Goal: Communication & Community: Answer question/provide support

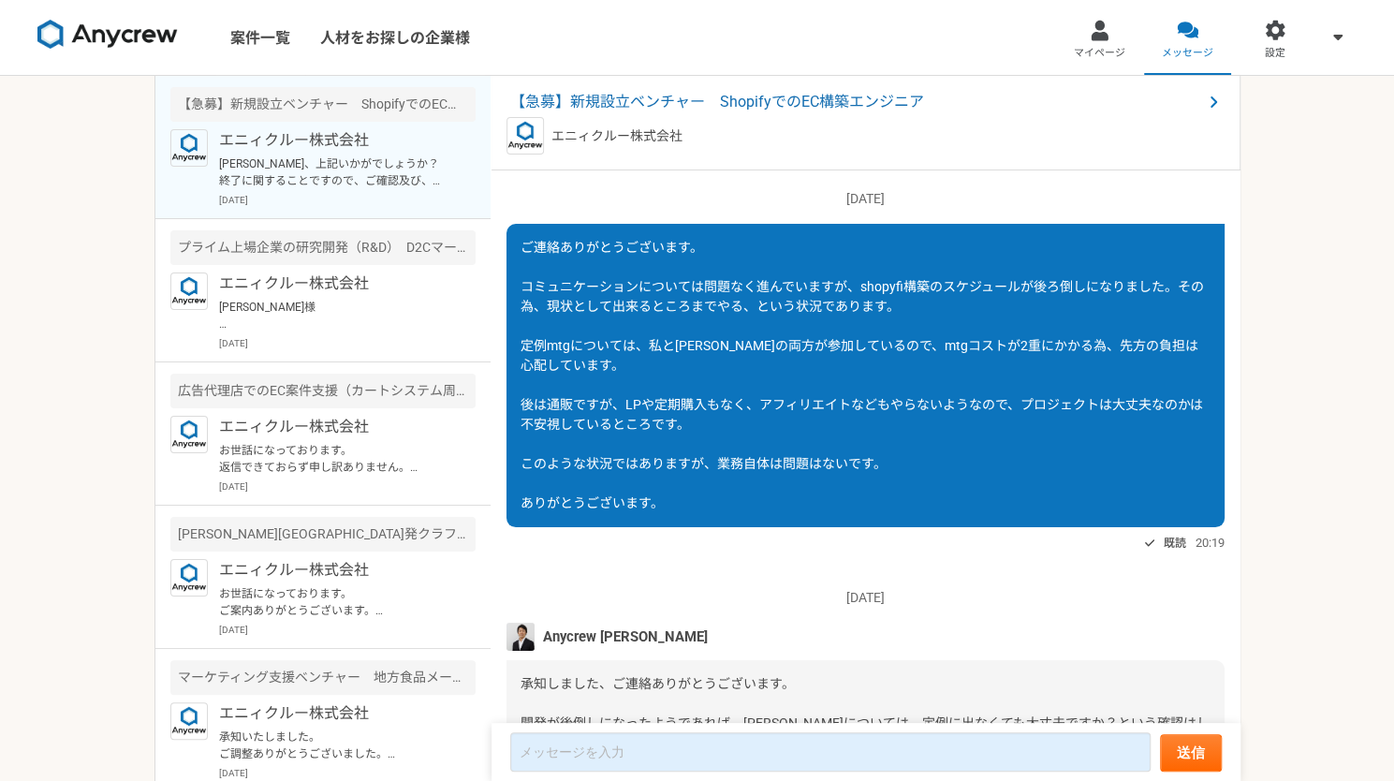
scroll to position [1682, 0]
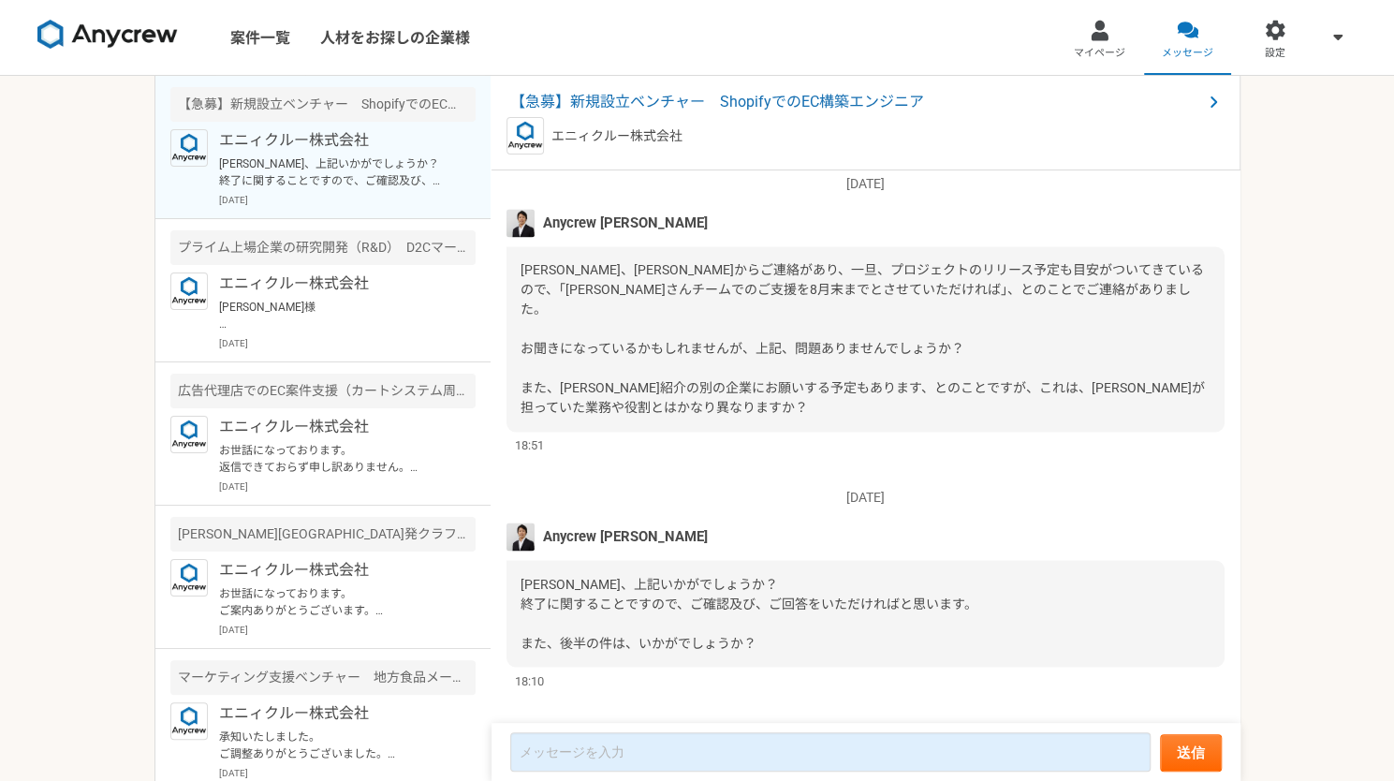
click at [706, 328] on span "[PERSON_NAME]、[PERSON_NAME]からご連絡があり、一旦、プロジェクトのリリース予定も目安がついてきているので、「[PERSON_NAME…" at bounding box center [863, 338] width 684 height 153
drag, startPoint x: 652, startPoint y: 321, endPoint x: 899, endPoint y: 345, distance: 248.4
click at [899, 345] on div "[PERSON_NAME]、[PERSON_NAME]からご連絡があり、一旦、プロジェクトのリリース予定も目安がついてきているので、「[PERSON_NAME…" at bounding box center [866, 338] width 718 height 185
click at [792, 326] on span "[PERSON_NAME]、[PERSON_NAME]からご連絡があり、一旦、プロジェクトのリリース予定も目安がついてきているので、「[PERSON_NAME…" at bounding box center [863, 338] width 684 height 153
click at [791, 287] on span "[PERSON_NAME]、[PERSON_NAME]からご連絡があり、一旦、プロジェクトのリリース予定も目安がついてきているので、「[PERSON_NAME…" at bounding box center [863, 338] width 684 height 153
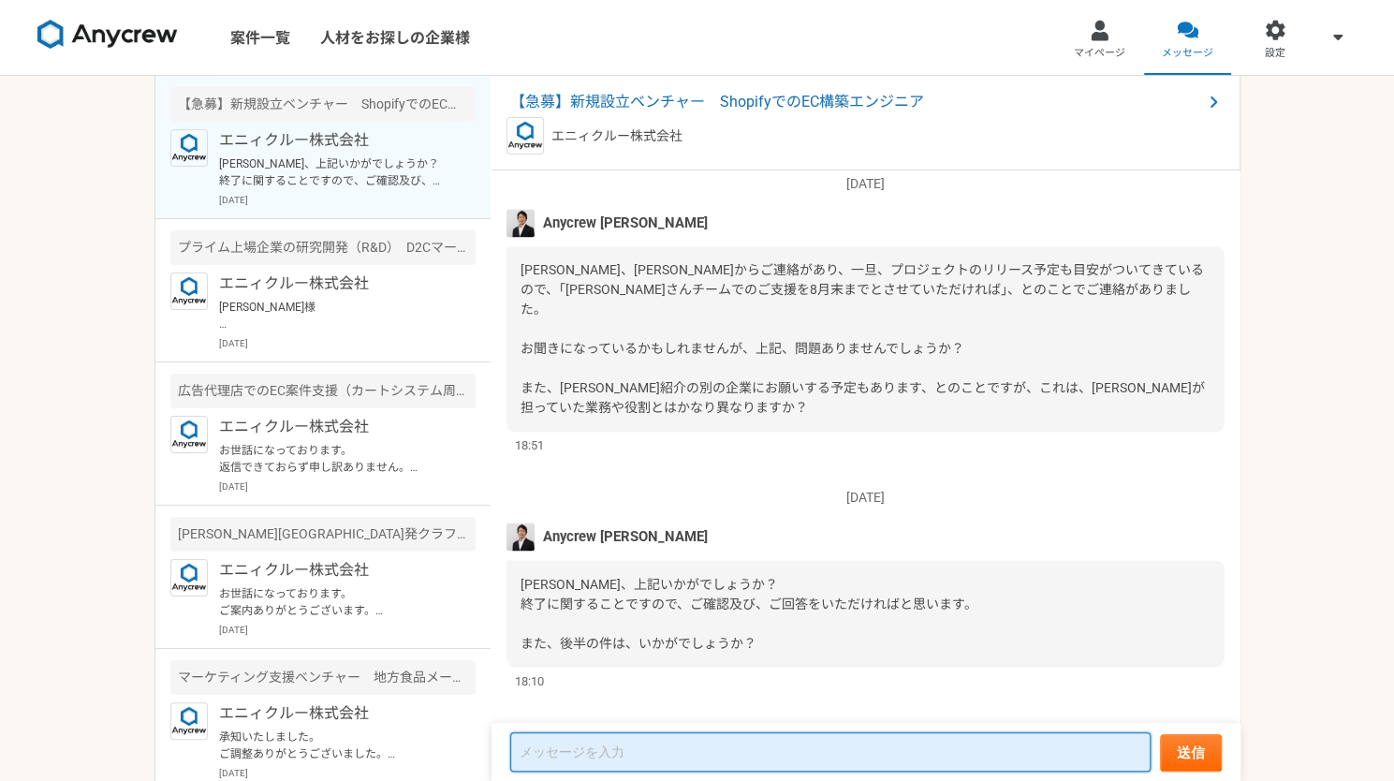
click at [613, 757] on textarea at bounding box center [830, 751] width 640 height 39
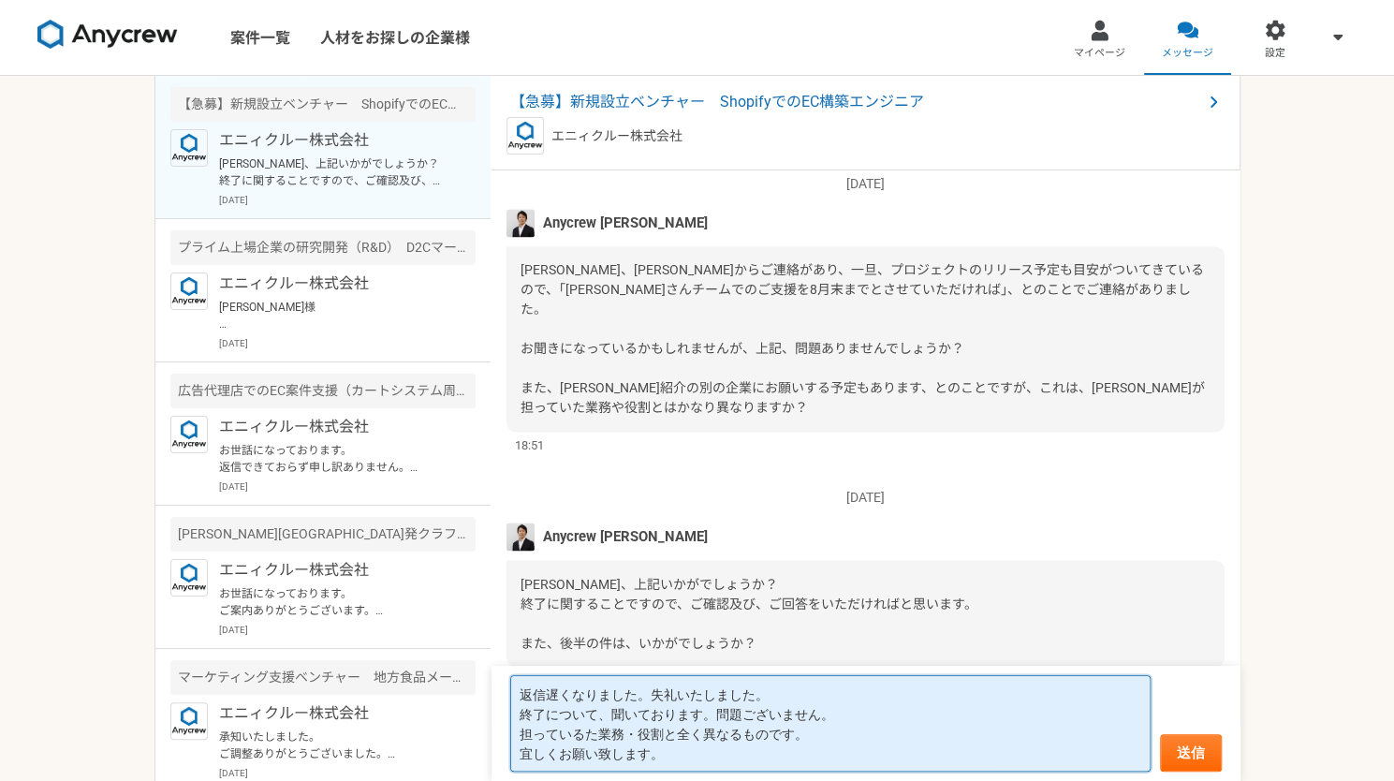
click at [613, 757] on textarea "返信遅くなりました。失礼いたしました。 終了について、聞いております。問題ございません。 担っているた業務・役割と全く異なるものです。 宜しくお願い致します。" at bounding box center [830, 723] width 640 height 96
click at [854, 709] on textarea "返信遅くなりました。失礼いたしました。 終了について、聞いております。問題ございません。 担っているた業務・役割と全く異なるものです。 宜しくお願い致します。" at bounding box center [830, 723] width 640 height 96
click at [703, 729] on textarea "返信遅くなりました。失礼いたしました。 終了について、聞いております。問題ございません。 担っているた業務・役割と全く異なるものです。 宜しくお願い致します。" at bounding box center [830, 723] width 640 height 96
click at [837, 742] on textarea "返信遅くなりました。失礼いたしました。 終了について、聞いております。問題ございません。 担っているた業務・役割と全然異なるものです。 宜しくお願い致します。" at bounding box center [830, 723] width 640 height 96
click at [708, 732] on textarea "返信遅くなりました。失礼いたしました。 終了について、聞いております。問題ございません。 担っているた業務・役割と全然異なるものです。 宜しくお願い致します。" at bounding box center [830, 723] width 640 height 96
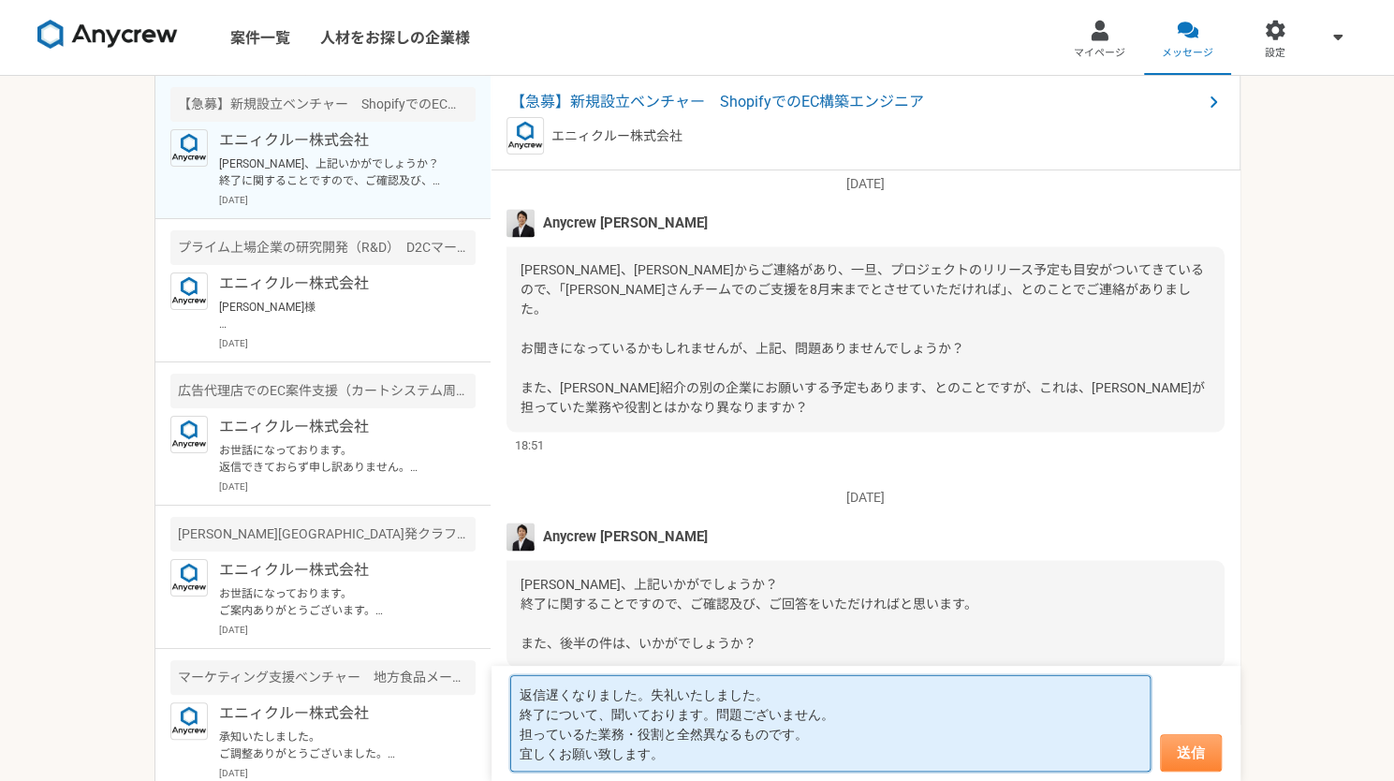
type textarea "返信遅くなりました。失礼いたしました。 終了について、聞いております。問題ございません。 担っているた業務・役割と全然異なるものです。 宜しくお願い致します。"
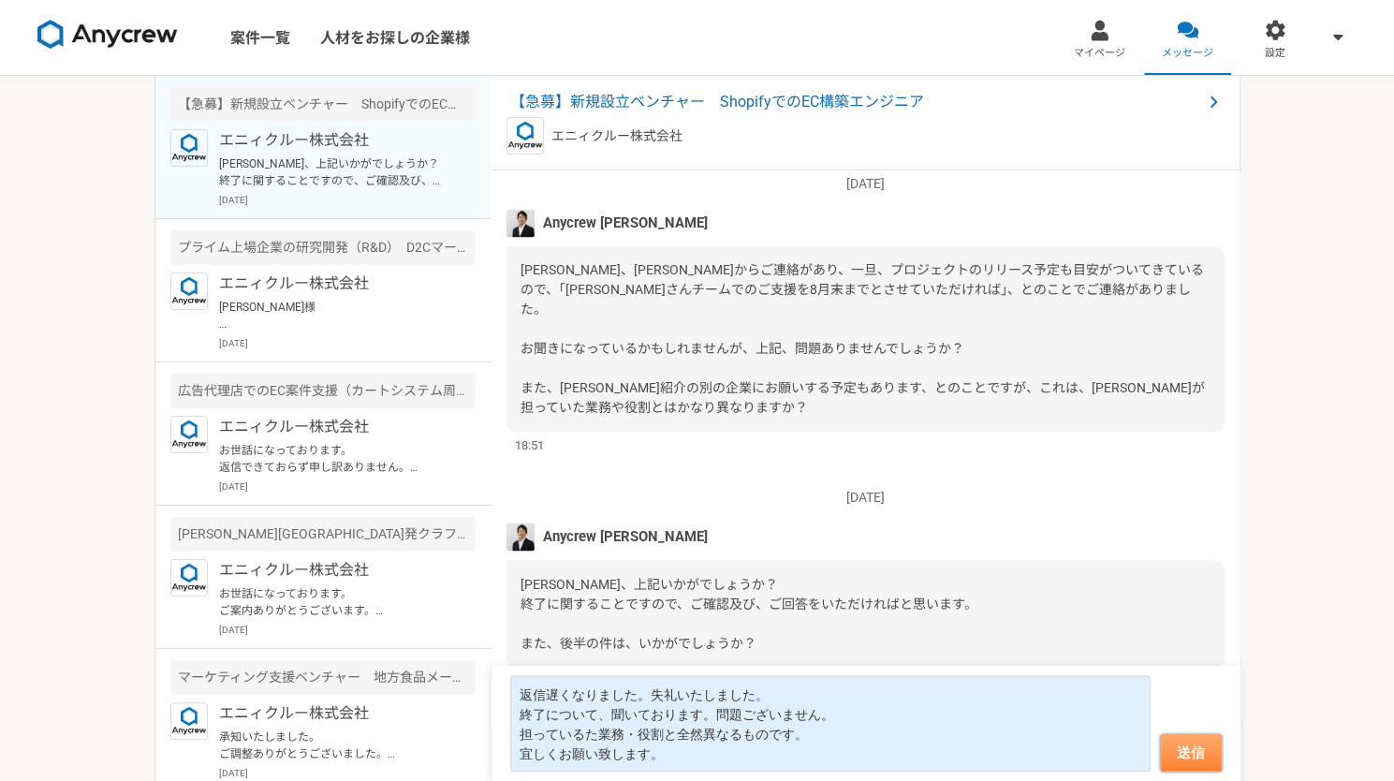
click at [1195, 754] on button "送信" at bounding box center [1191, 752] width 62 height 37
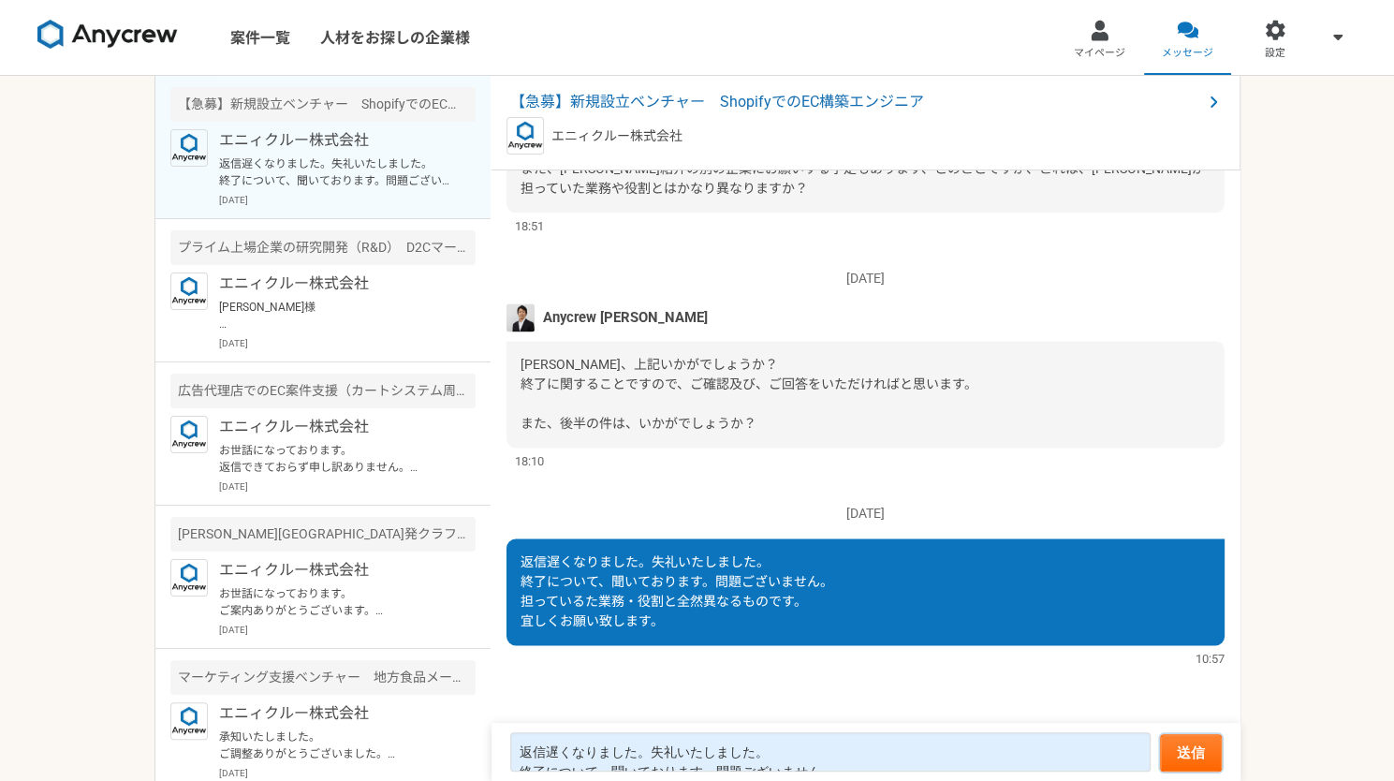
scroll to position [1481, 0]
